Goal: Task Accomplishment & Management: Manage account settings

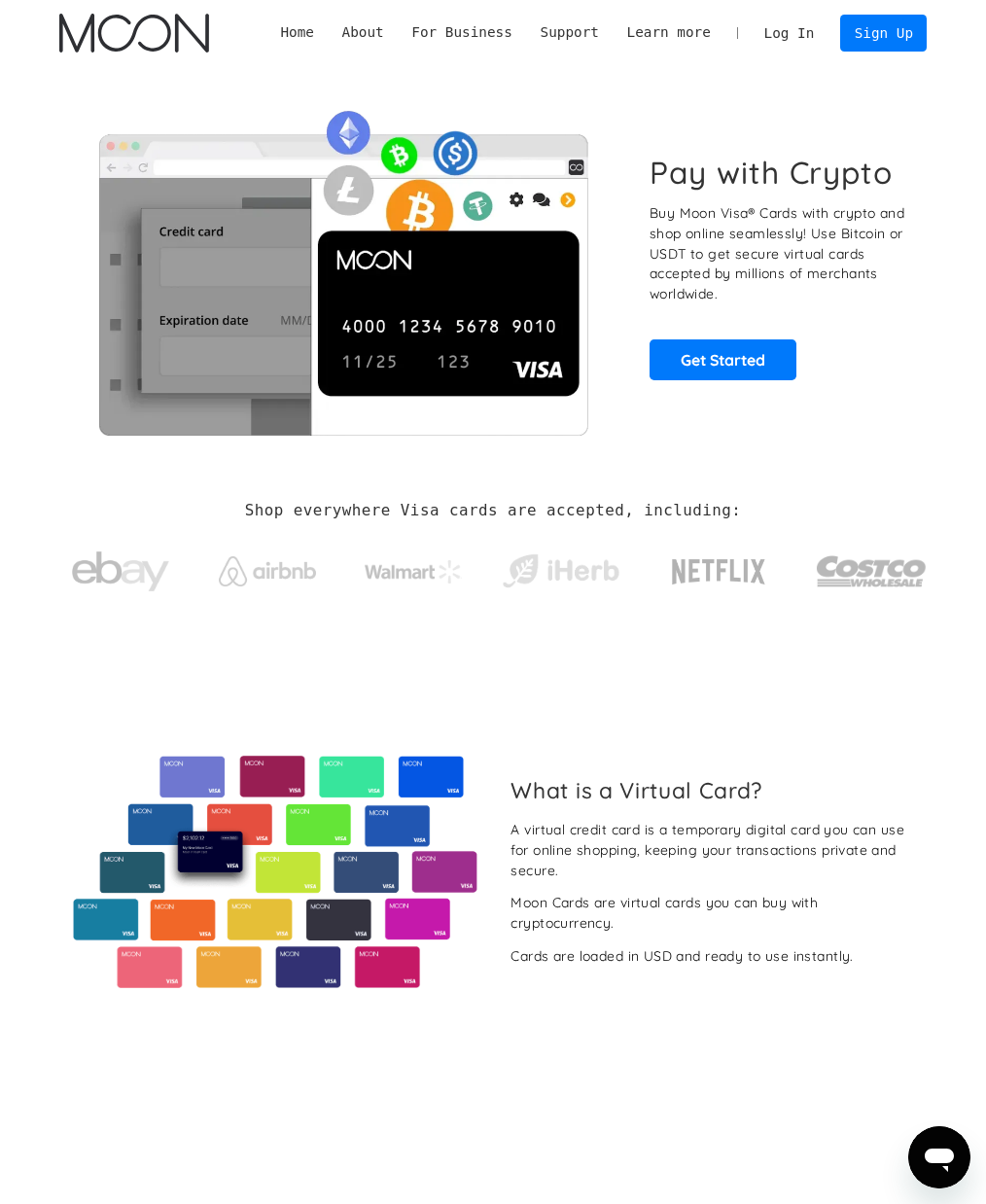
click at [797, 30] on link "Log In" at bounding box center [789, 32] width 78 height 36
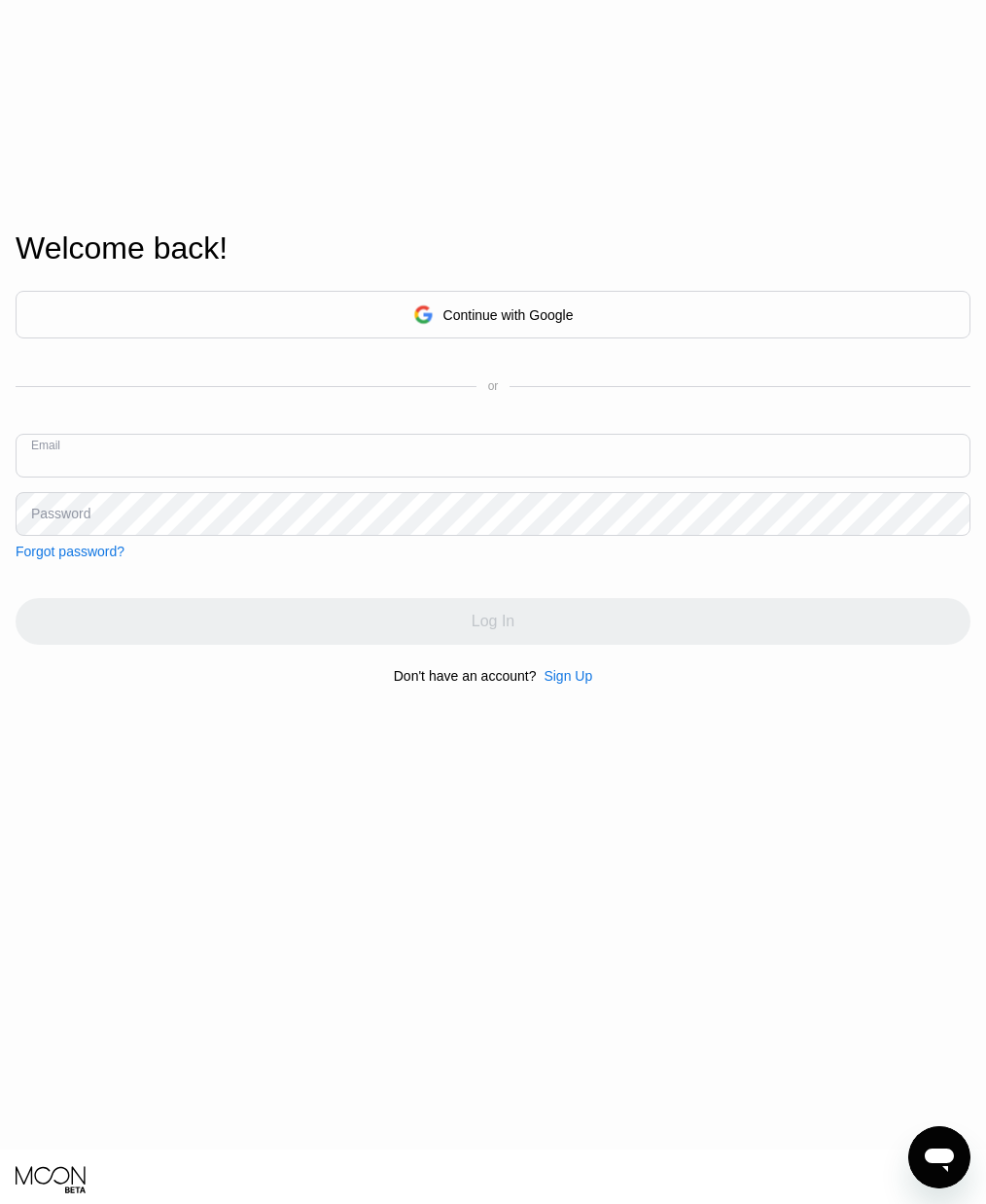
scroll to position [176, 0]
type input "[EMAIL_ADDRESS][DOMAIN_NAME]"
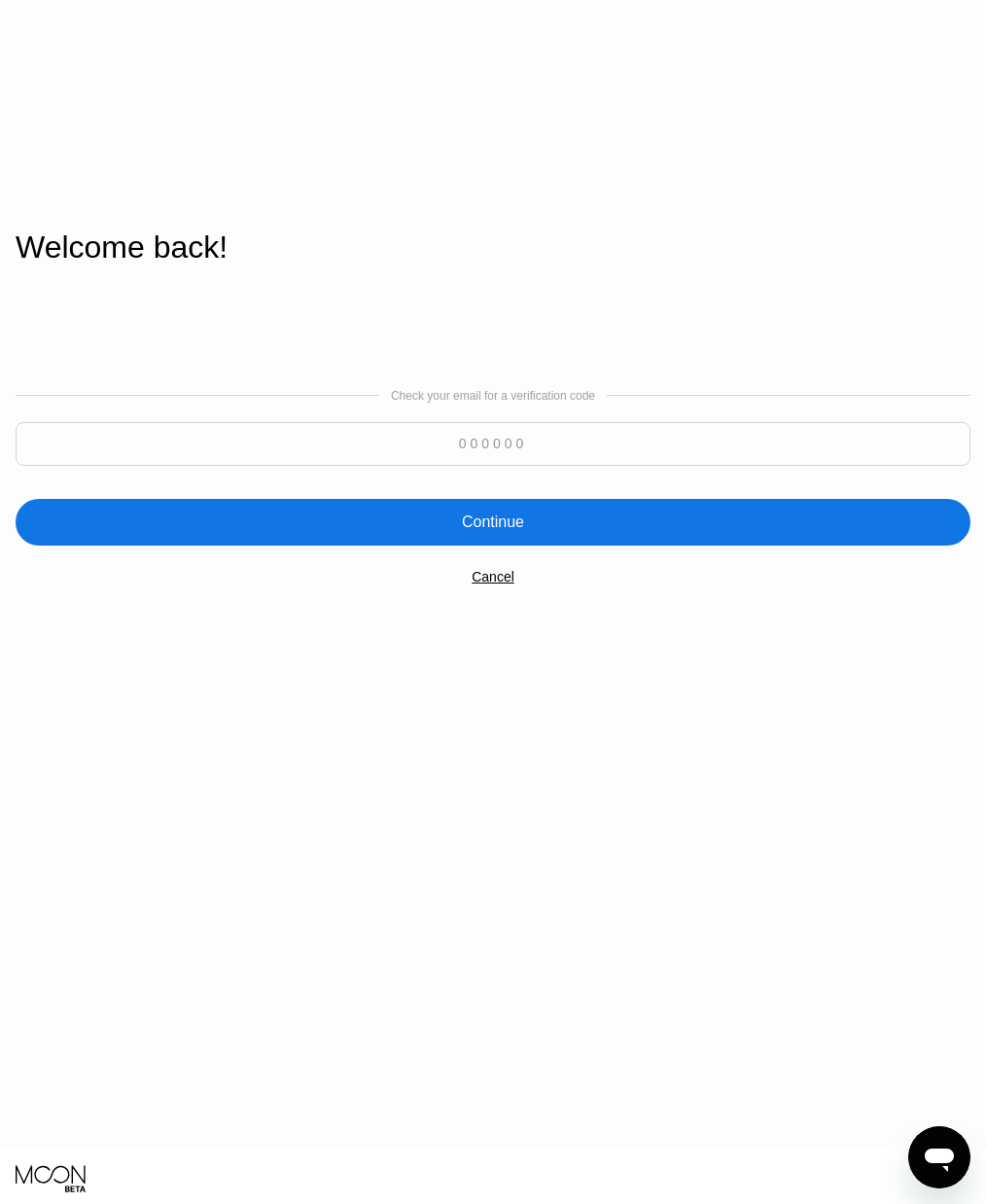
click at [441, 466] on input at bounding box center [493, 444] width 955 height 44
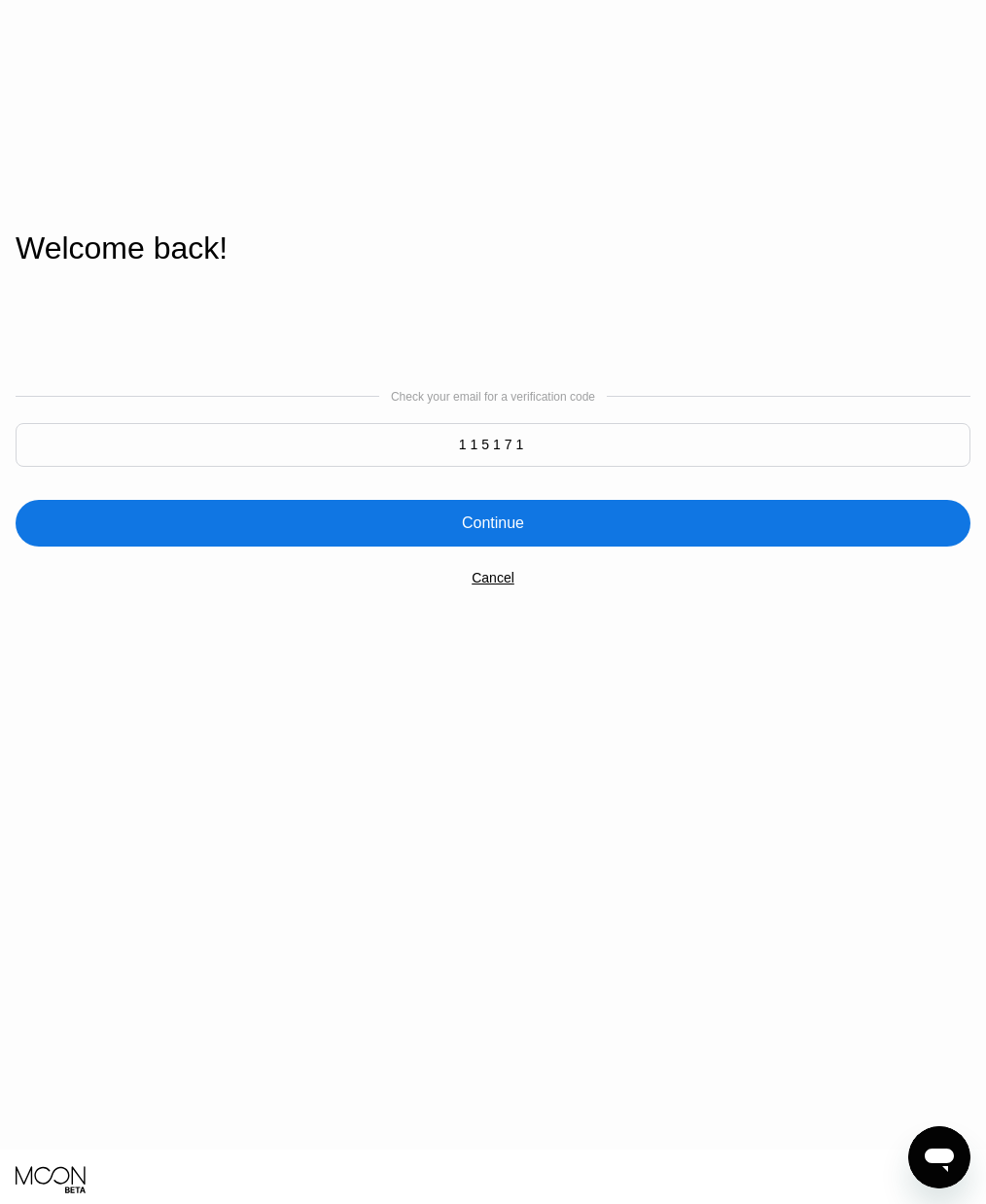
type input "115171"
click at [569, 546] on div "Continue" at bounding box center [493, 523] width 955 height 47
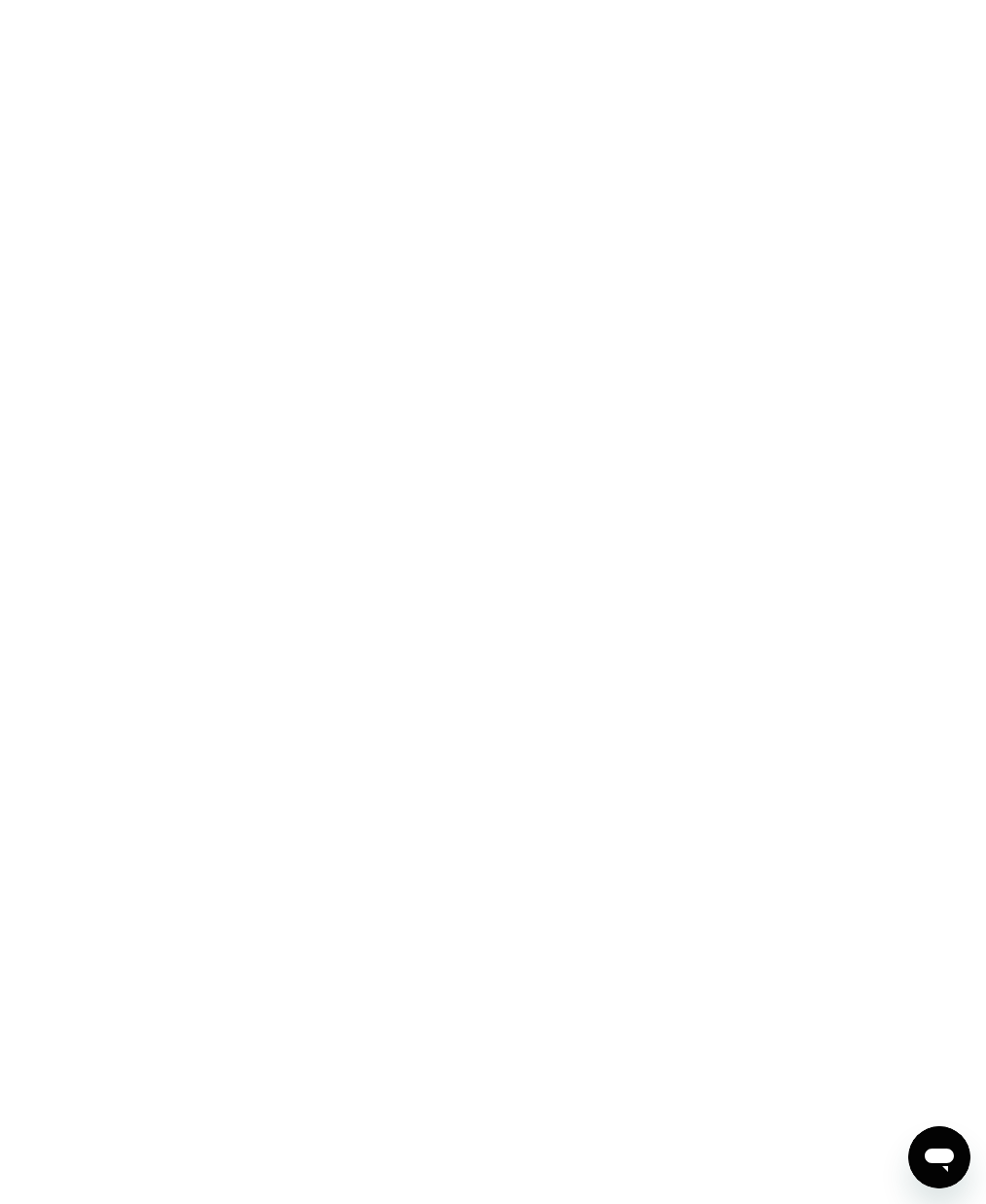
scroll to position [0, 0]
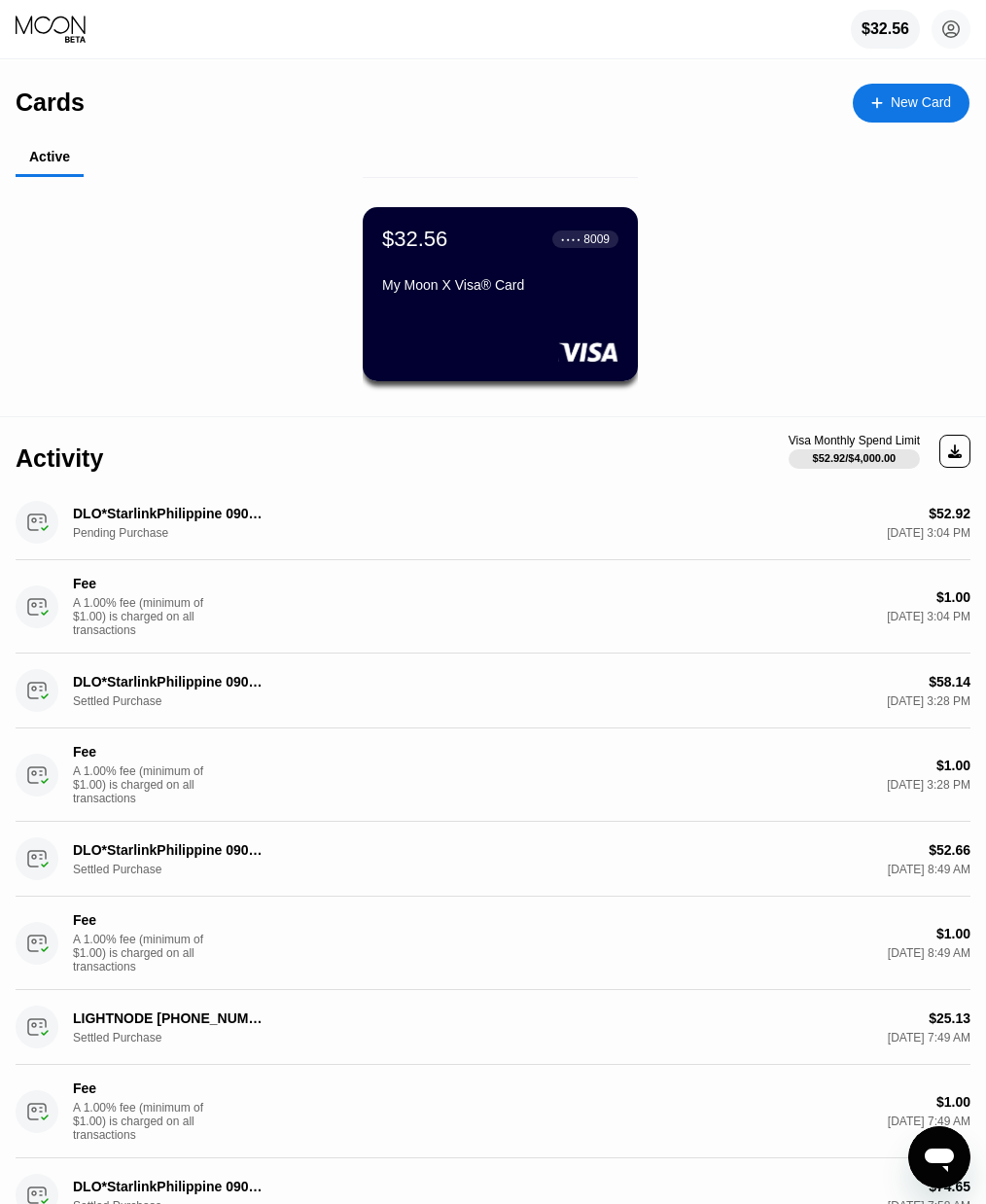
click at [958, 35] on icon at bounding box center [951, 29] width 17 height 17
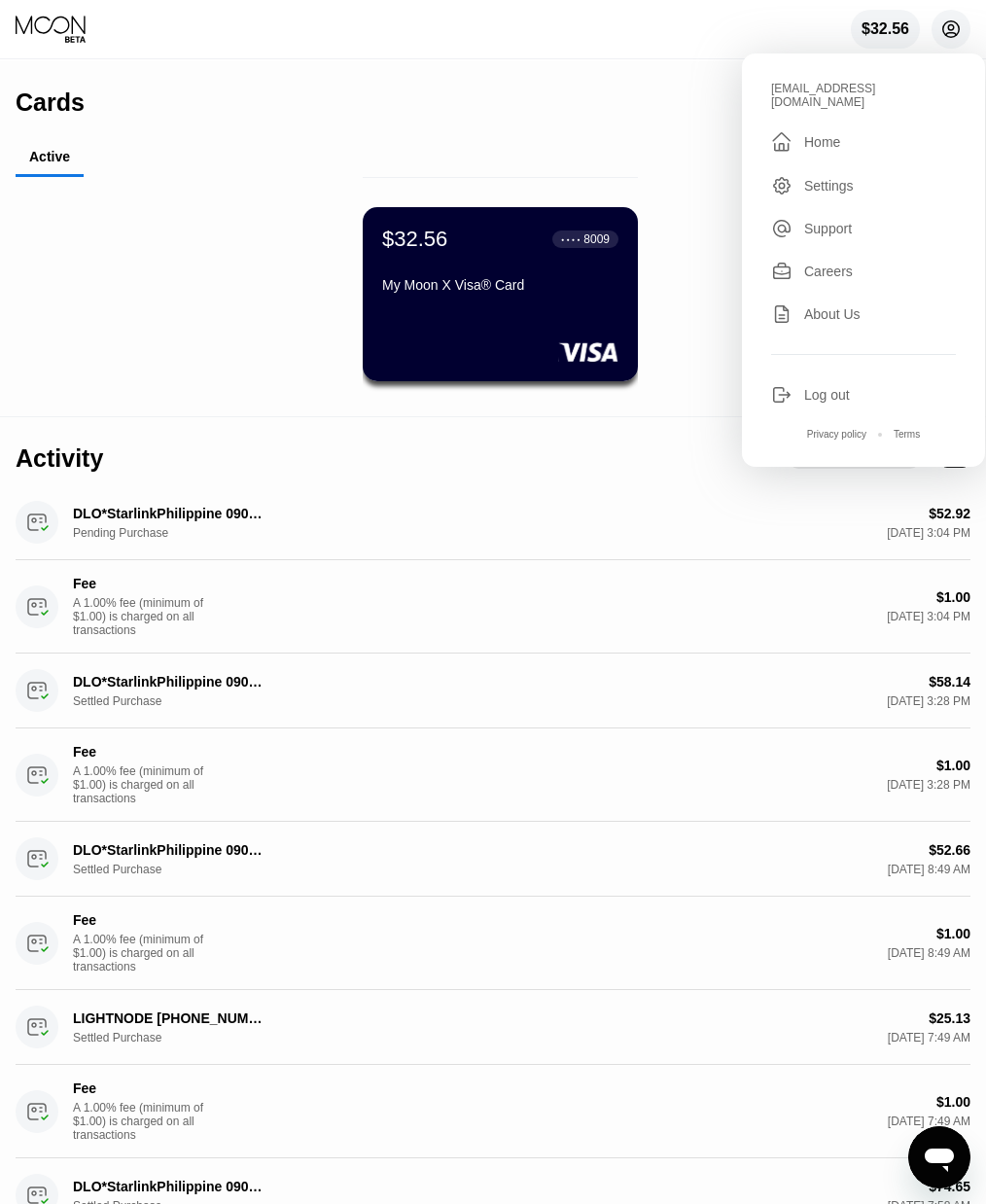
click at [848, 387] on div "Log out" at bounding box center [826, 395] width 46 height 16
